Goal: Task Accomplishment & Management: Use online tool/utility

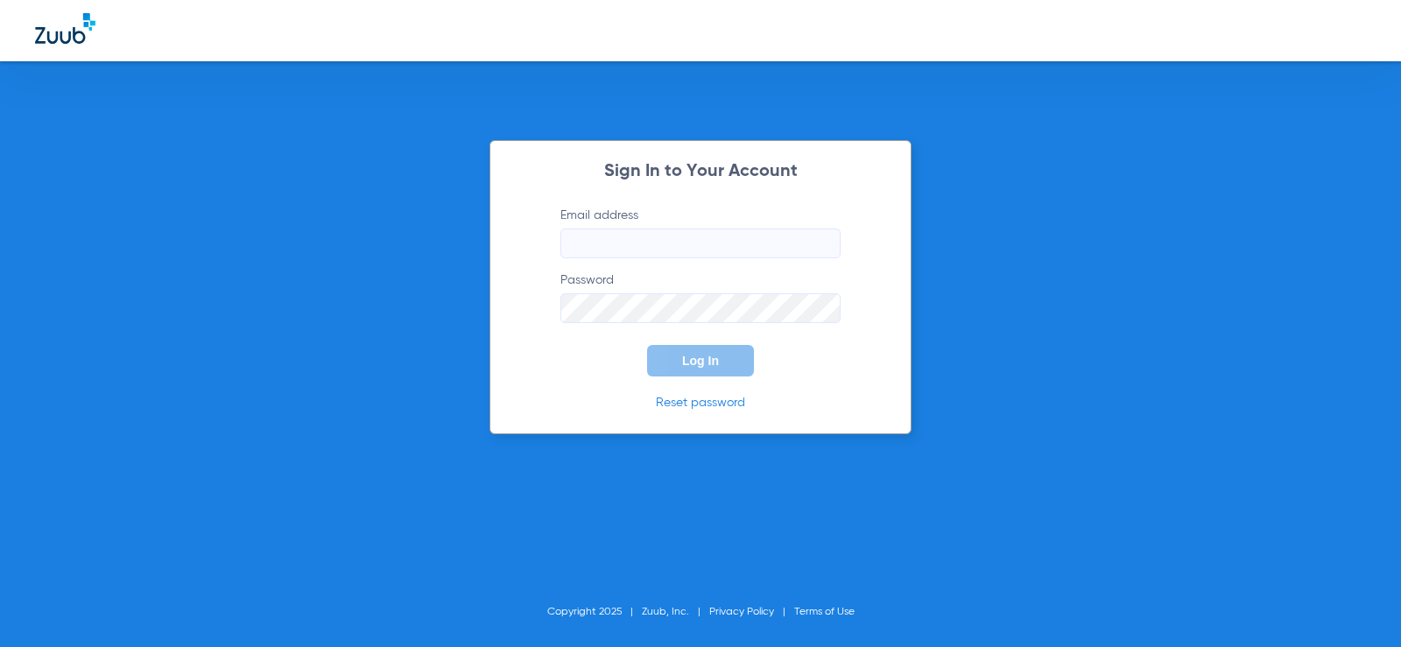
type input "[EMAIL_ADDRESS][DOMAIN_NAME]"
click at [581, 370] on form "Email address [EMAIL_ADDRESS][DOMAIN_NAME] Password Log In" at bounding box center [700, 292] width 333 height 170
click at [672, 379] on div "Sign In to Your Account Email address [EMAIL_ADDRESS][DOMAIN_NAME] Password Log…" at bounding box center [700, 287] width 422 height 294
click at [682, 364] on button "Log In" at bounding box center [700, 361] width 107 height 32
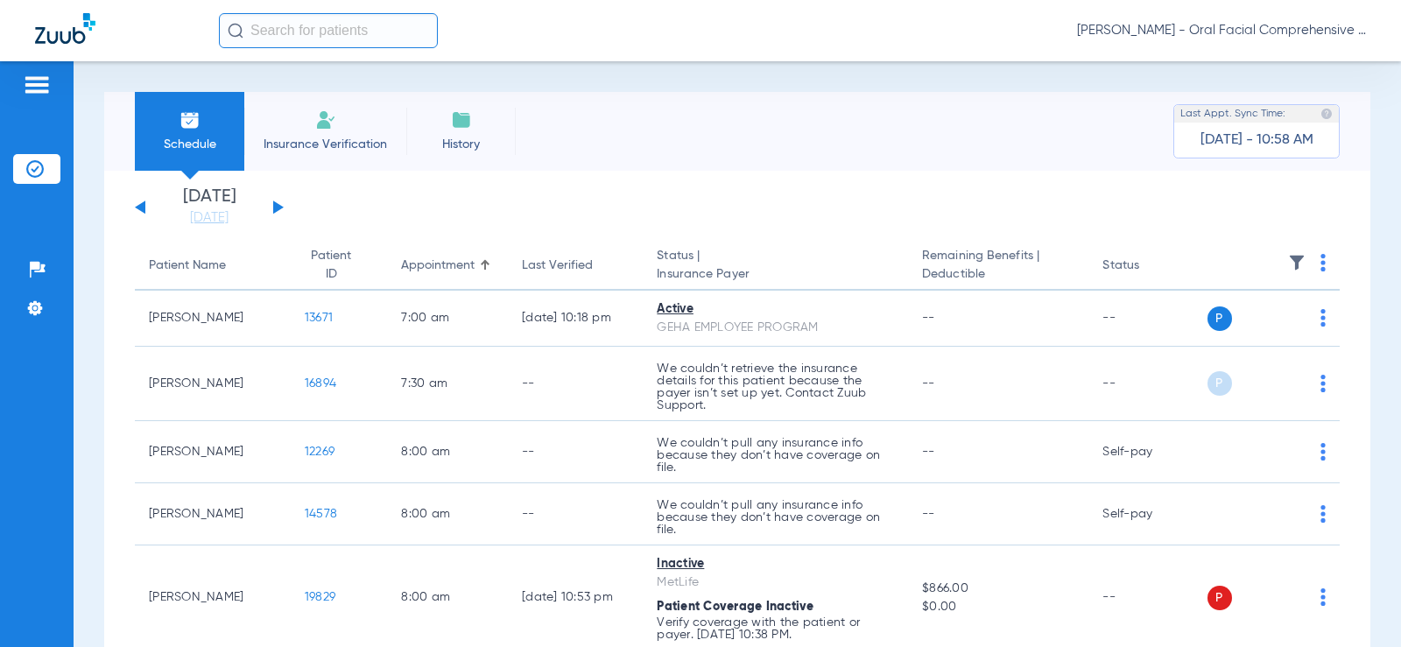
click at [273, 209] on button at bounding box center [278, 207] width 11 height 13
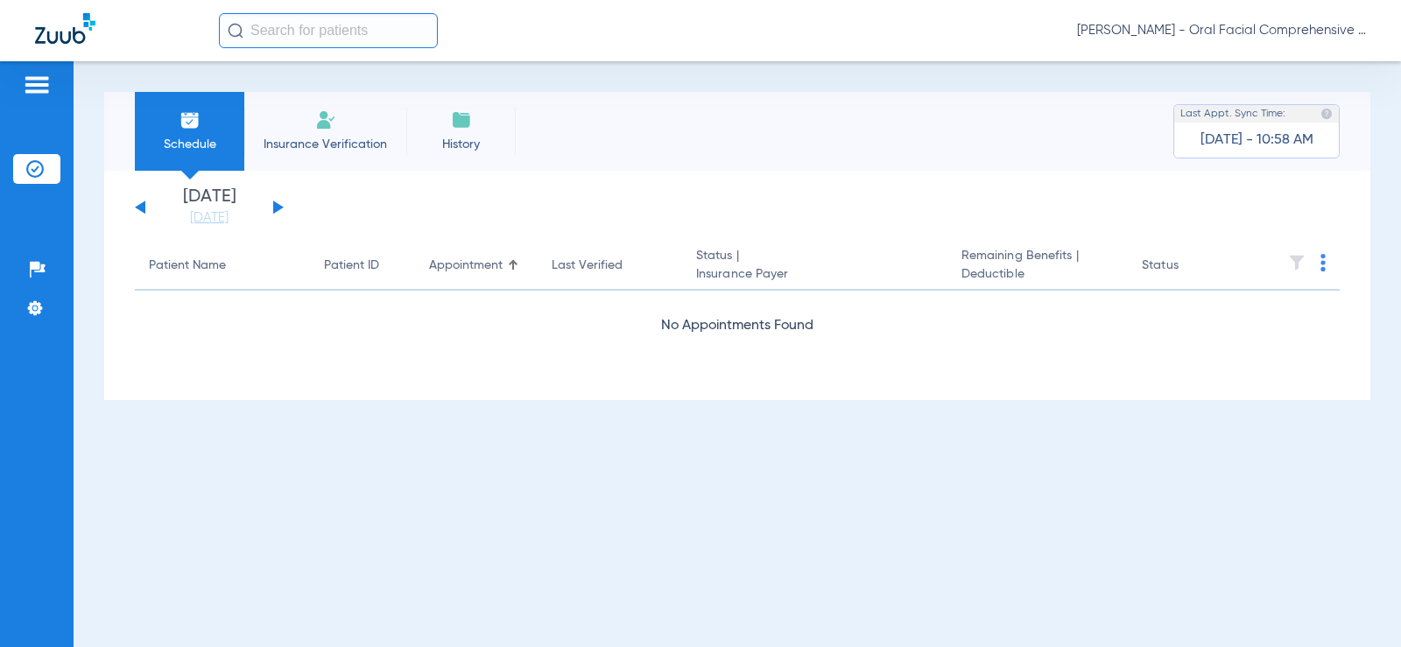
click at [271, 211] on div "[DATE] [DATE] [DATE] [DATE] [DATE] [DATE] [DATE] [DATE] [DATE] [DATE] [DATE] [D…" at bounding box center [209, 207] width 149 height 39
click at [273, 204] on button at bounding box center [278, 207] width 11 height 13
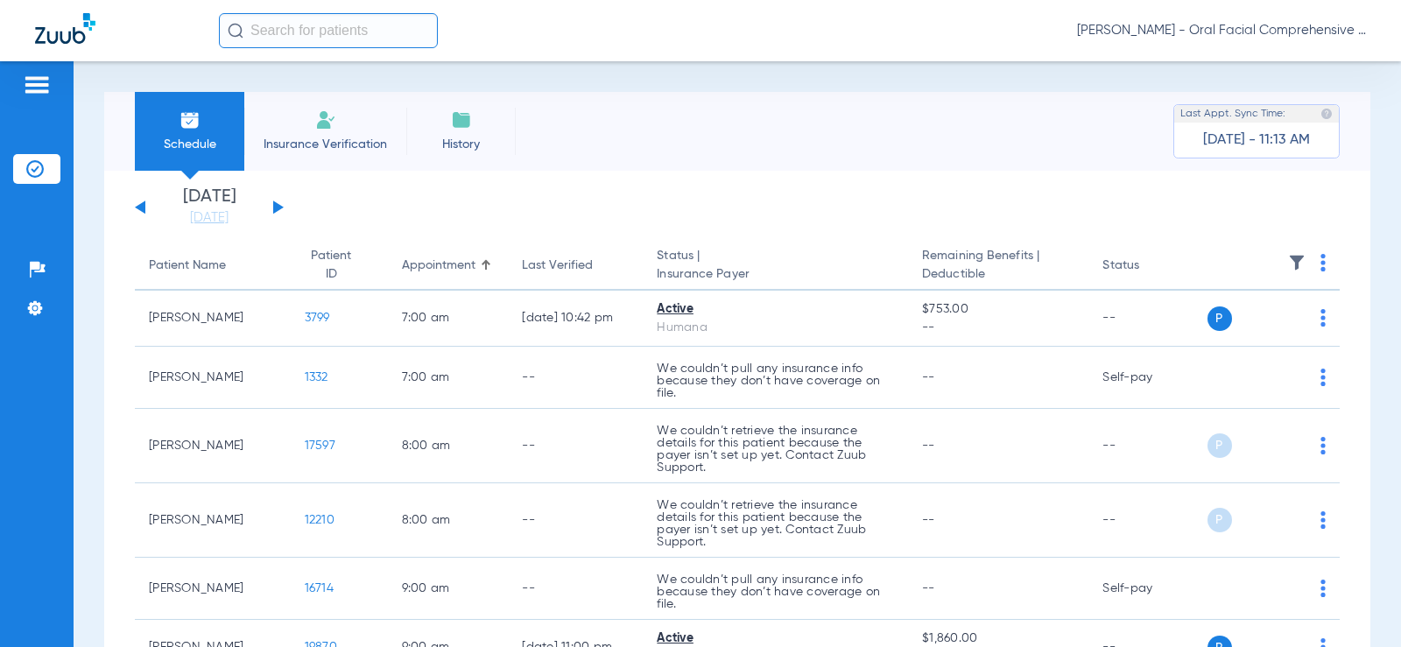
click at [157, 201] on li "[DATE]" at bounding box center [209, 207] width 105 height 39
click at [137, 208] on button at bounding box center [140, 207] width 11 height 13
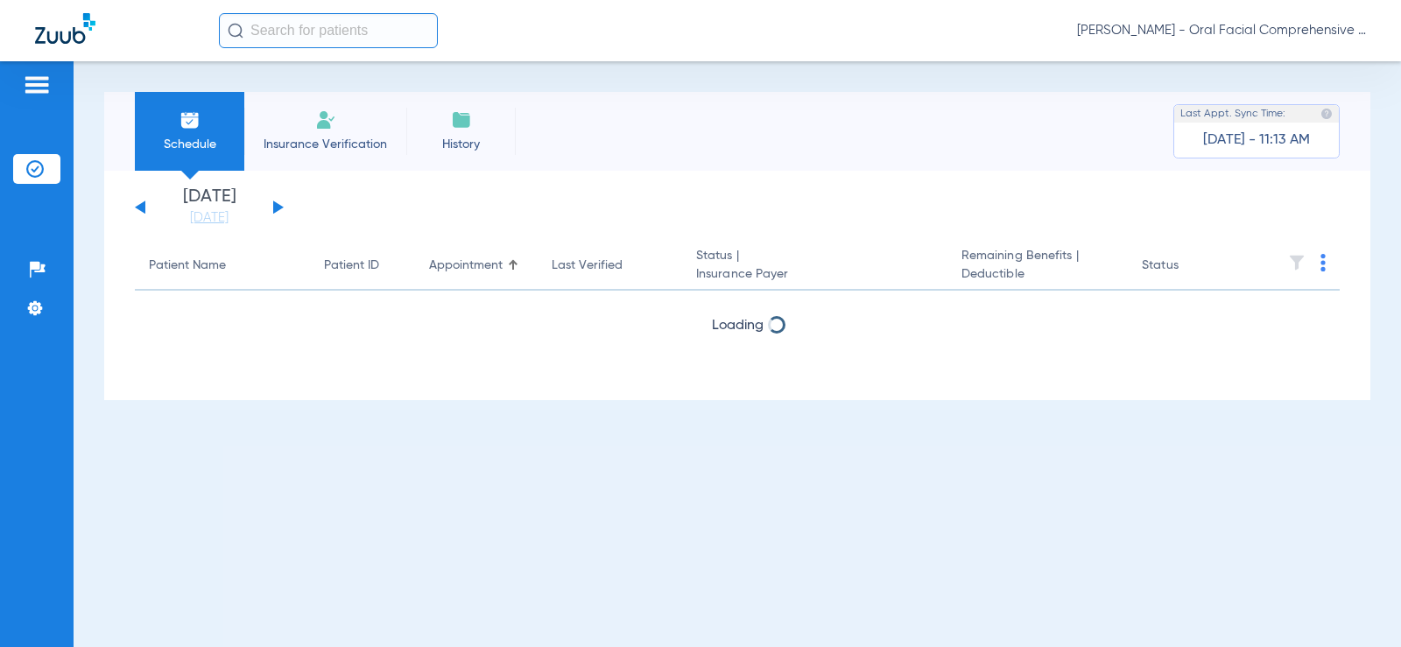
click at [137, 208] on button at bounding box center [140, 207] width 11 height 13
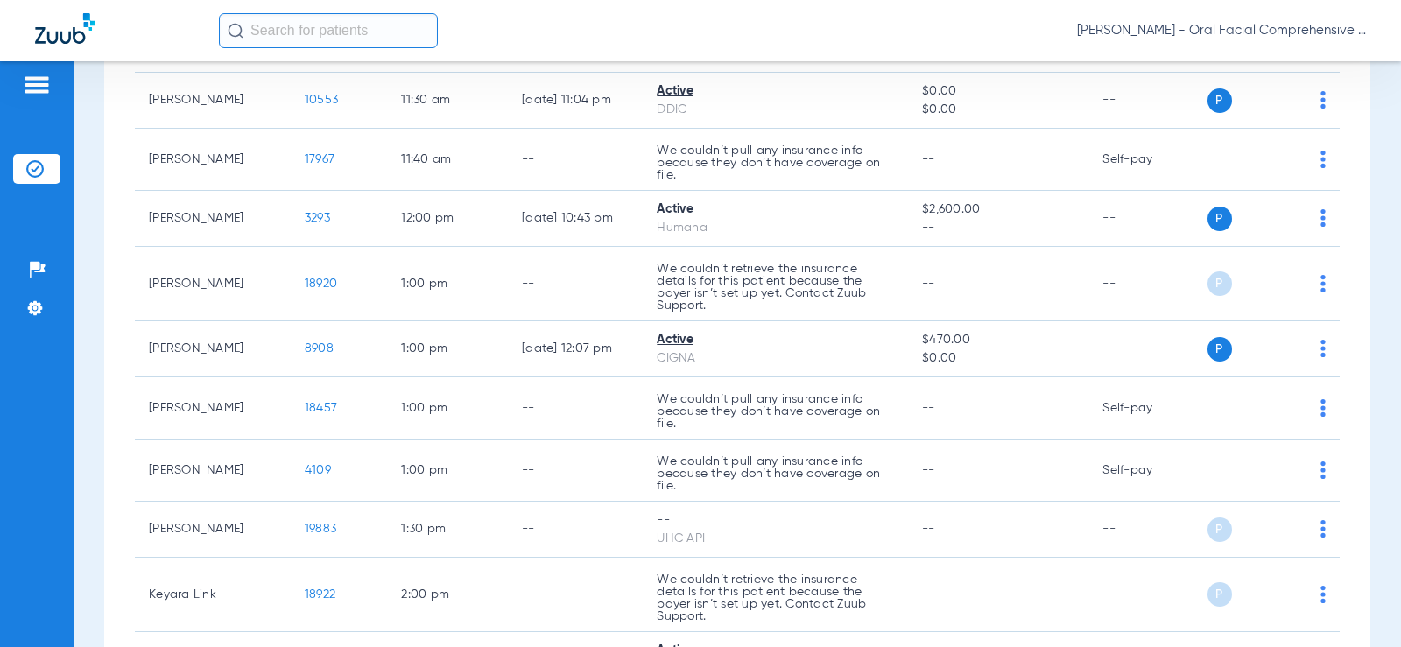
scroll to position [1609, 0]
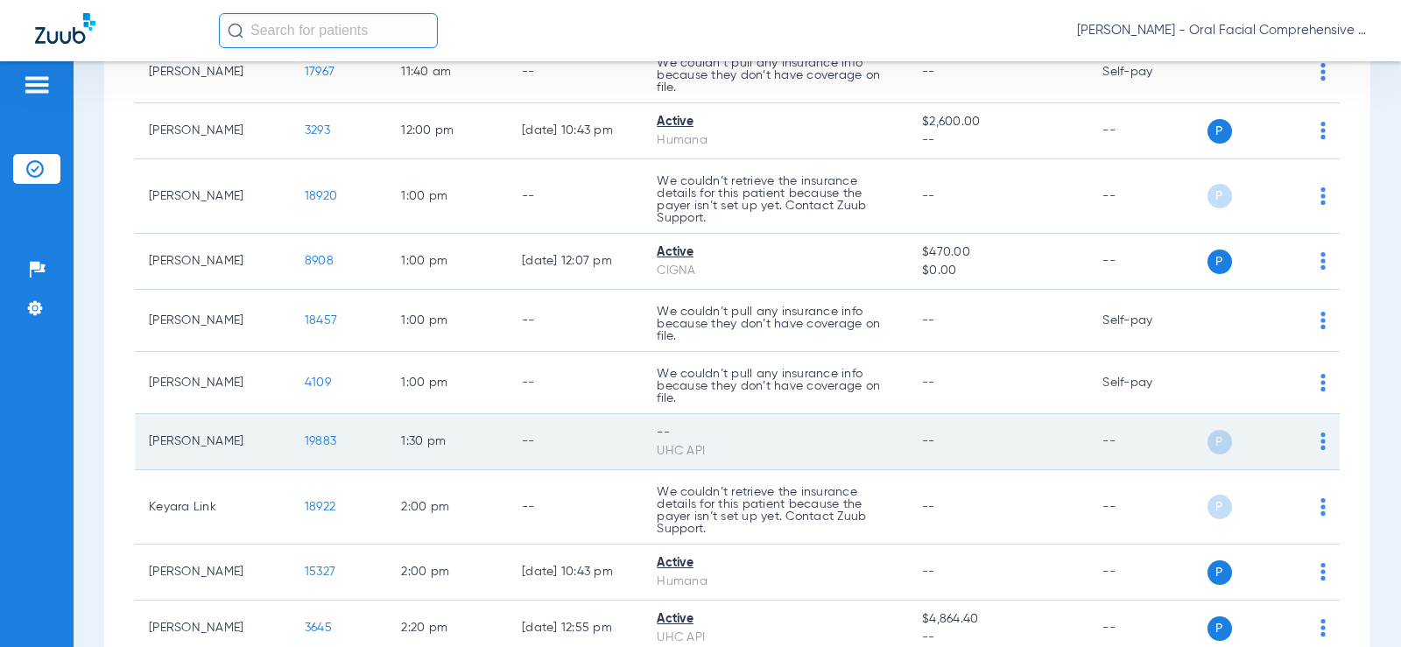
click at [1303, 444] on div "P S" at bounding box center [1266, 442] width 119 height 25
click at [1306, 446] on div "P S" at bounding box center [1266, 442] width 119 height 25
click at [1320, 448] on img at bounding box center [1322, 442] width 5 height 18
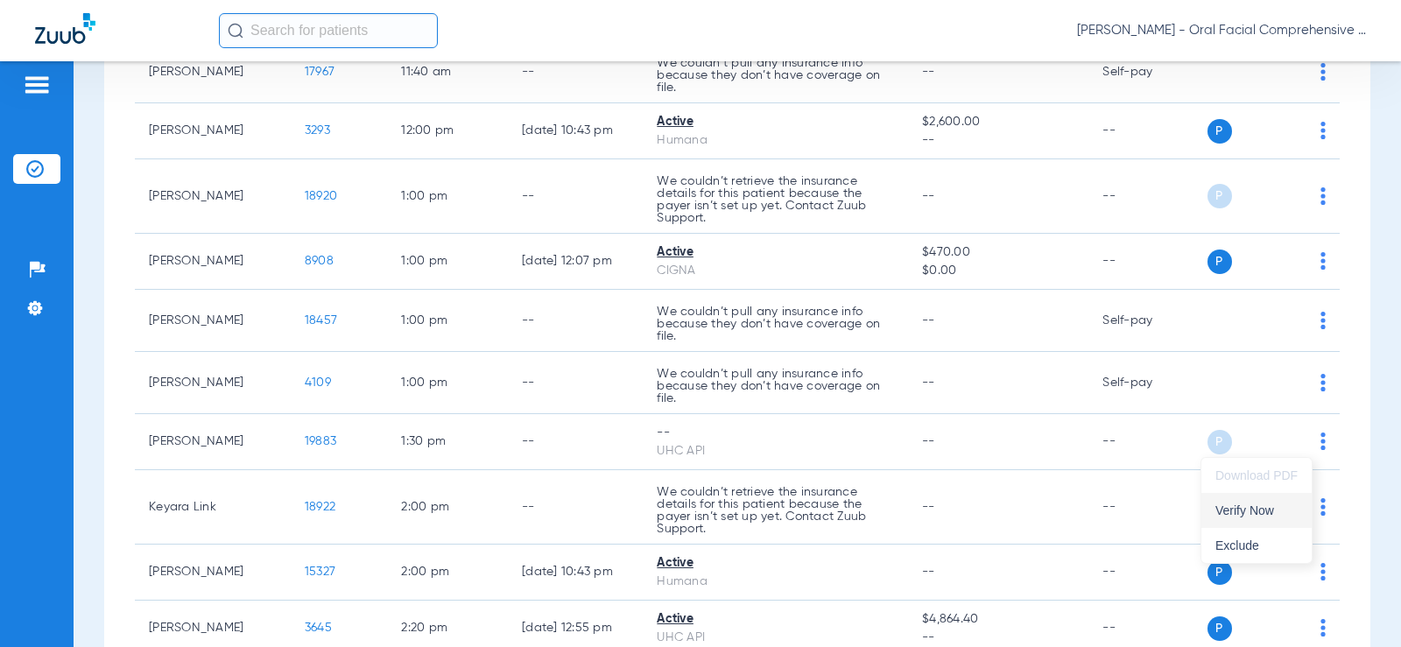
click at [1252, 503] on button "Verify Now" at bounding box center [1256, 510] width 110 height 35
